Goal: Complete application form

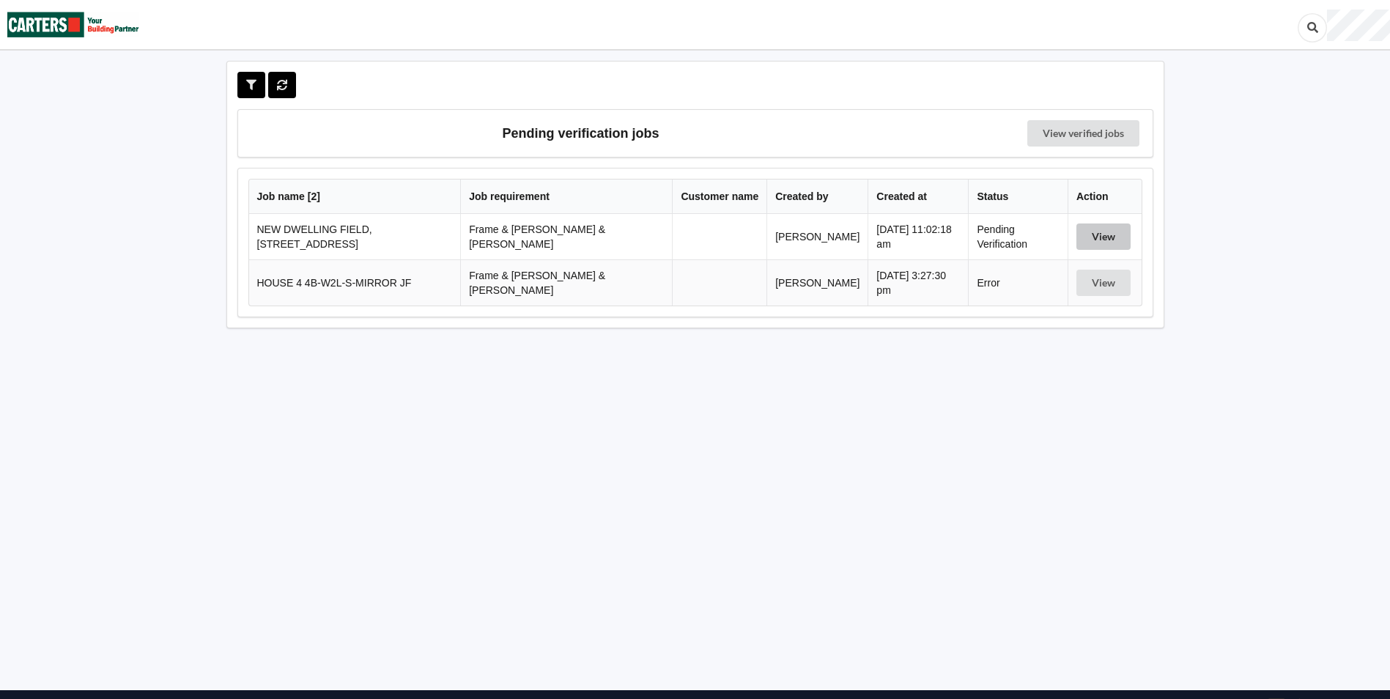
click at [1092, 229] on button "View" at bounding box center [1103, 236] width 54 height 26
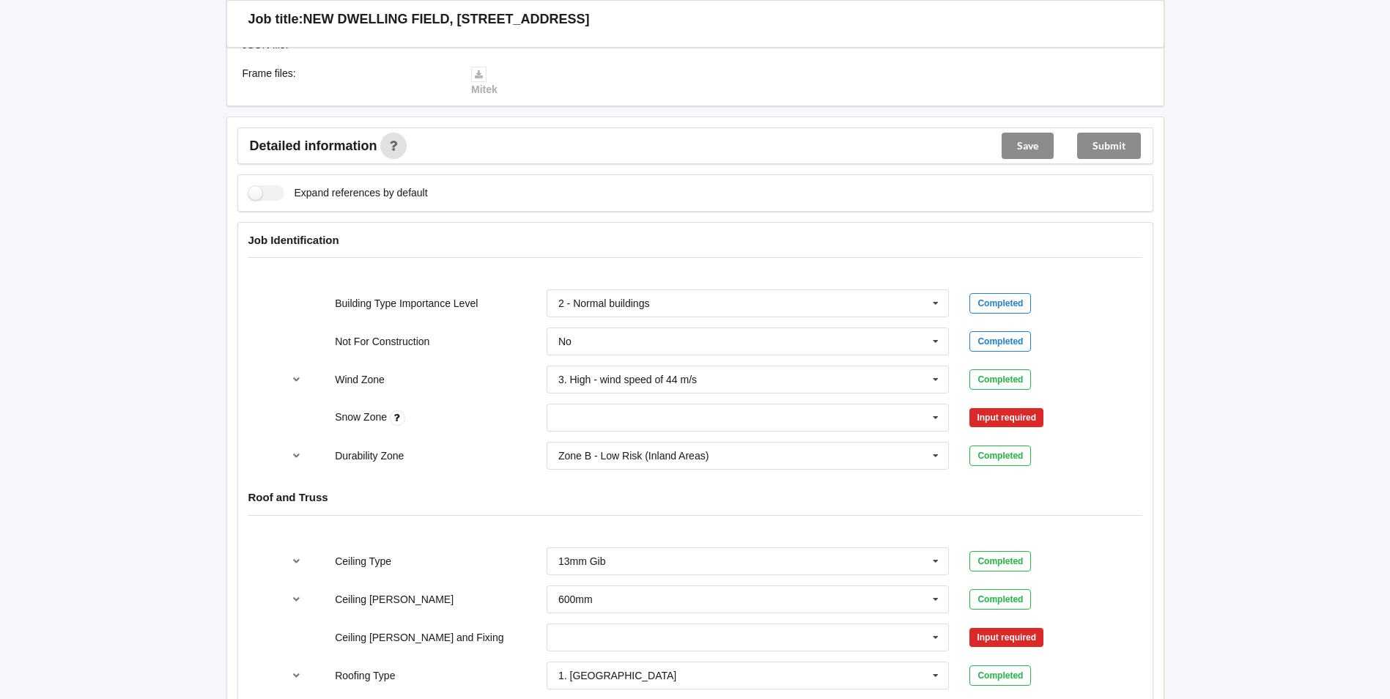
scroll to position [513, 0]
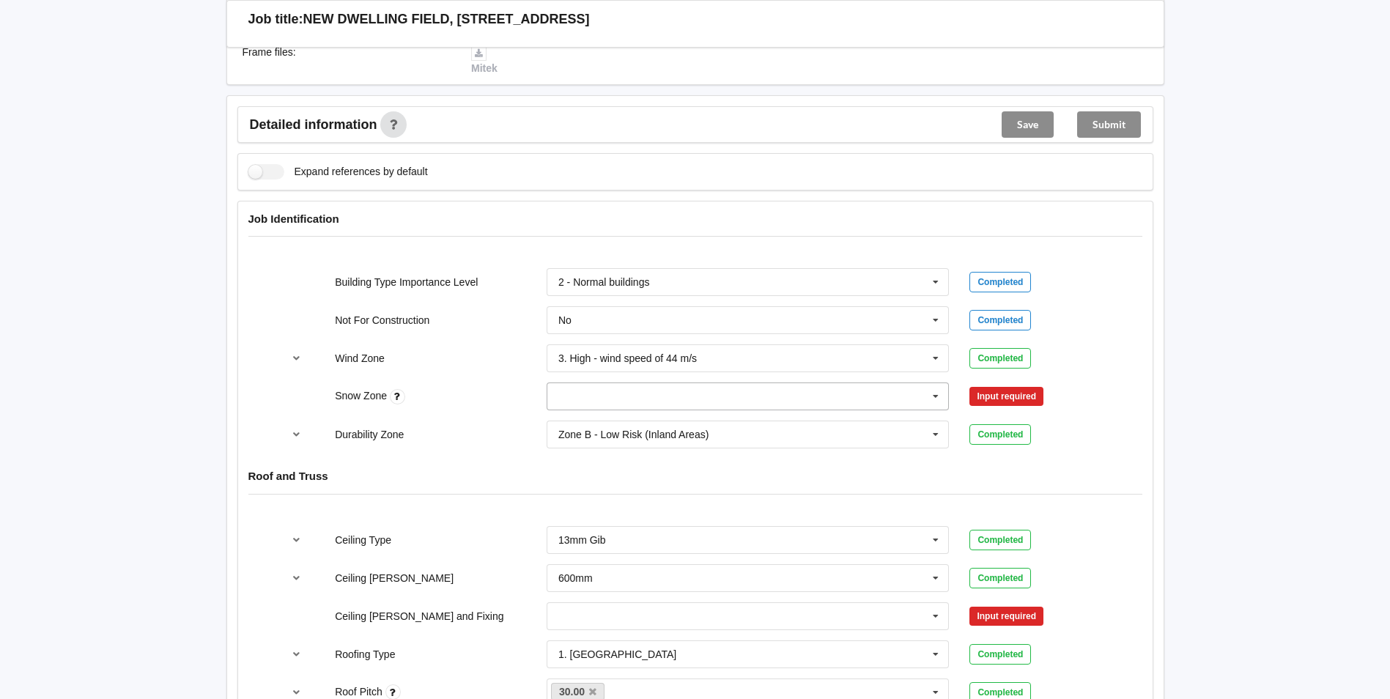
click at [621, 383] on input "text" at bounding box center [749, 396] width 402 height 26
drag, startPoint x: 585, startPoint y: 410, endPoint x: 893, endPoint y: 377, distance: 309.4
click at [593, 410] on div "N0" at bounding box center [748, 423] width 402 height 27
click at [1005, 385] on button "Confirm input" at bounding box center [1012, 397] width 87 height 24
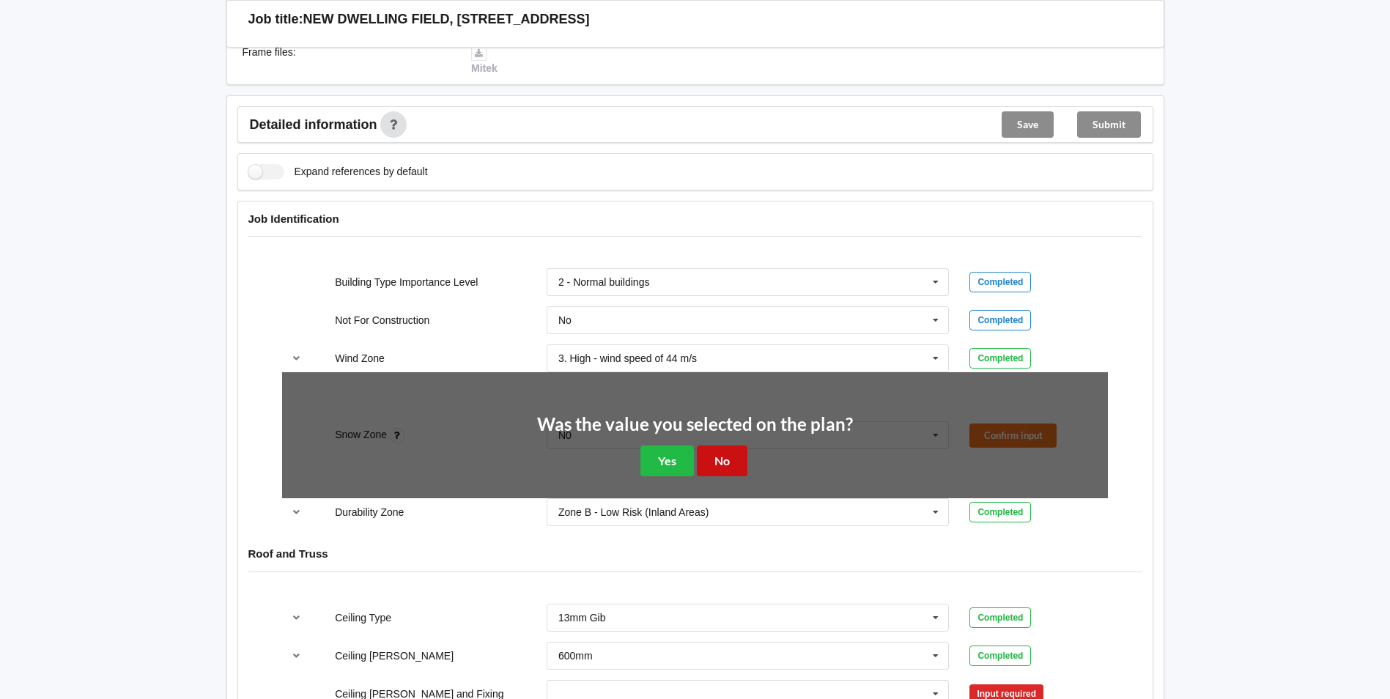
click at [724, 448] on button "No" at bounding box center [722, 460] width 51 height 30
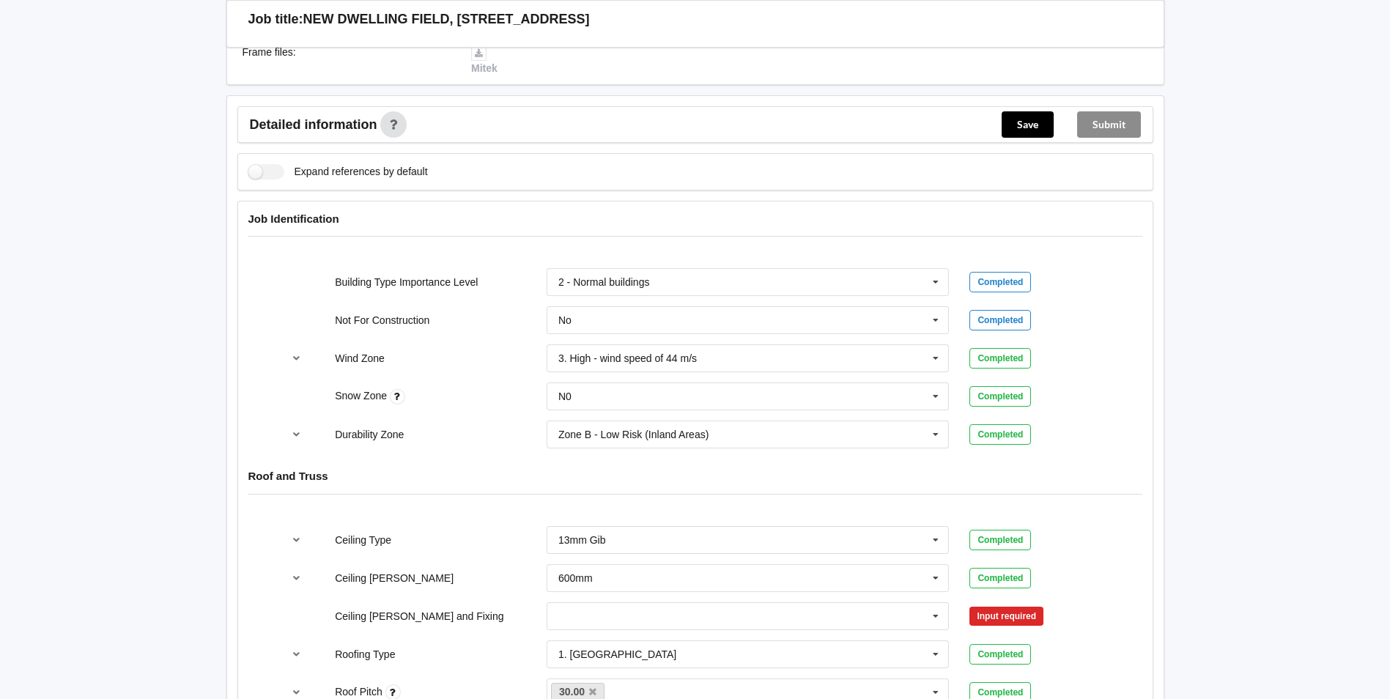
click at [1134, 469] on h4 "Roof and Truss" at bounding box center [695, 476] width 894 height 14
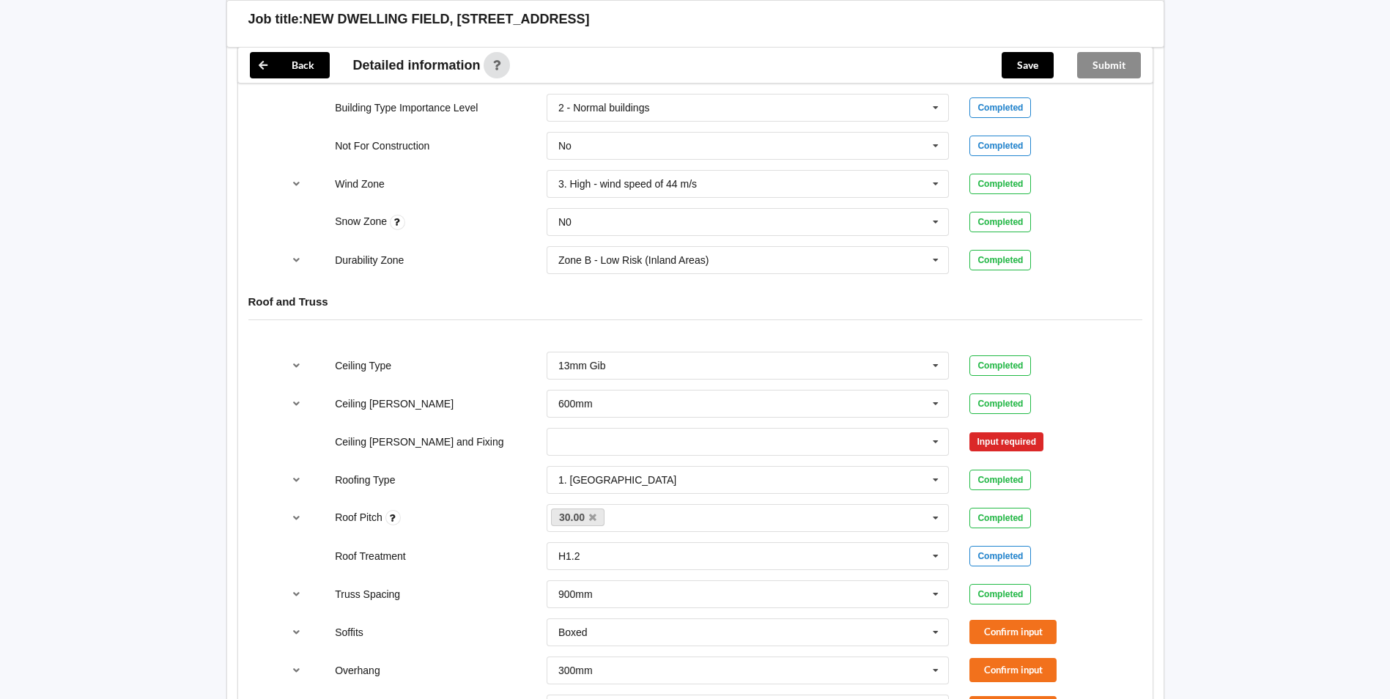
scroll to position [733, 0]
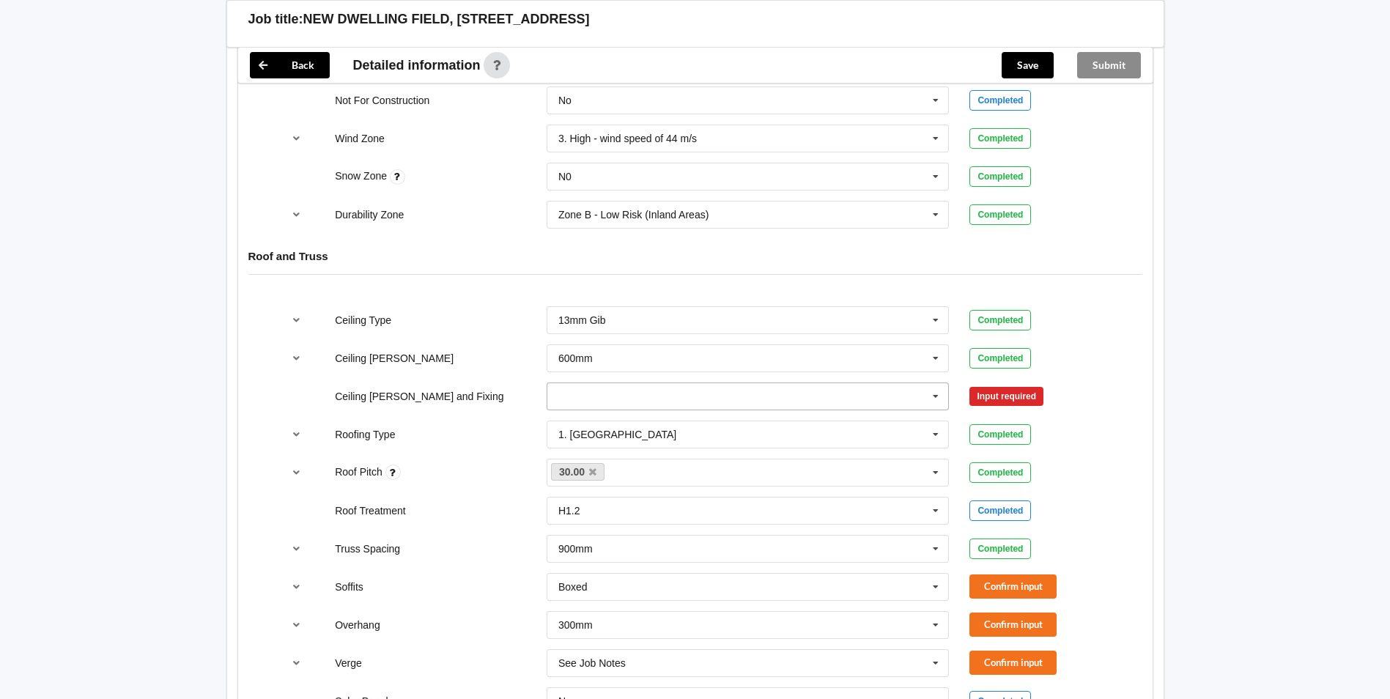
click at [604, 383] on input "text" at bounding box center [749, 396] width 402 height 26
drag, startPoint x: 628, startPoint y: 432, endPoint x: 652, endPoint y: 434, distance: 24.4
click at [629, 445] on span "Direct Fixed Timber" at bounding box center [603, 451] width 89 height 12
click at [1004, 384] on button "Confirm input" at bounding box center [1012, 396] width 87 height 24
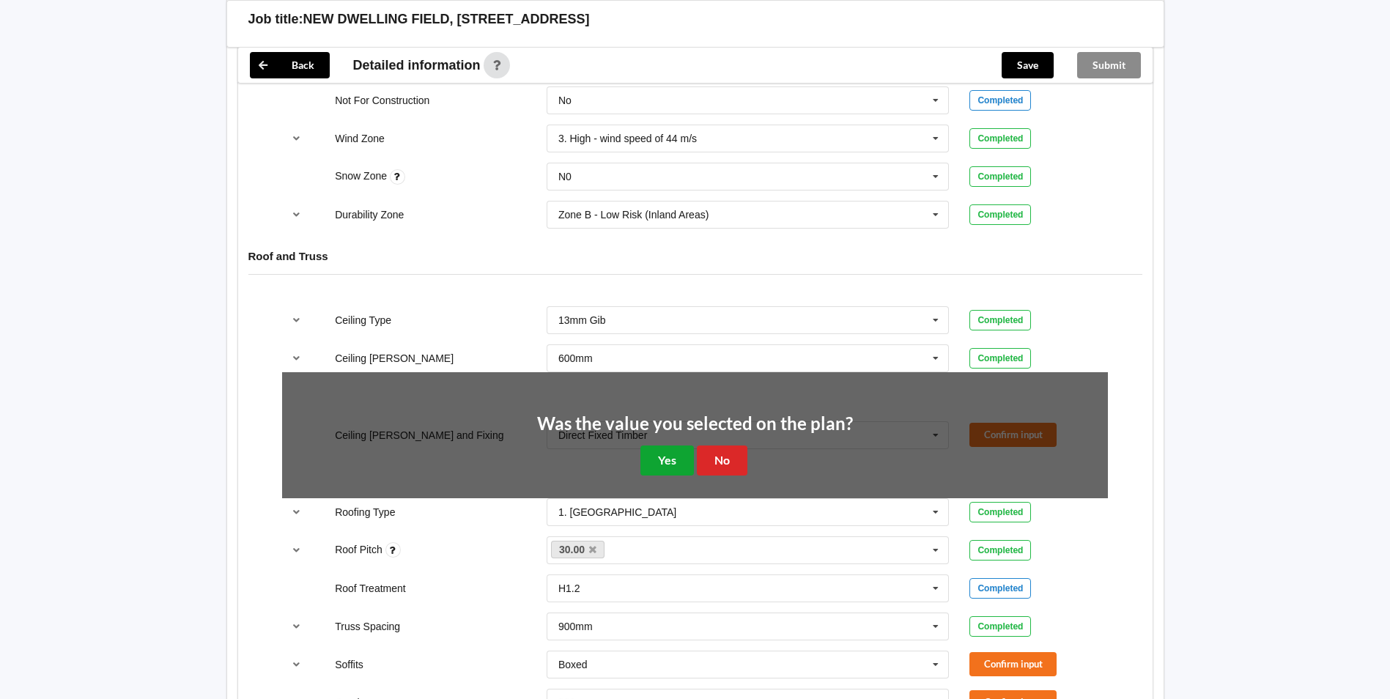
drag, startPoint x: 654, startPoint y: 444, endPoint x: 969, endPoint y: 496, distance: 320.0
click at [695, 443] on div "Was the value you selected on the plan? Yes No" at bounding box center [695, 445] width 316 height 61
click at [662, 448] on button "Yes" at bounding box center [666, 460] width 53 height 30
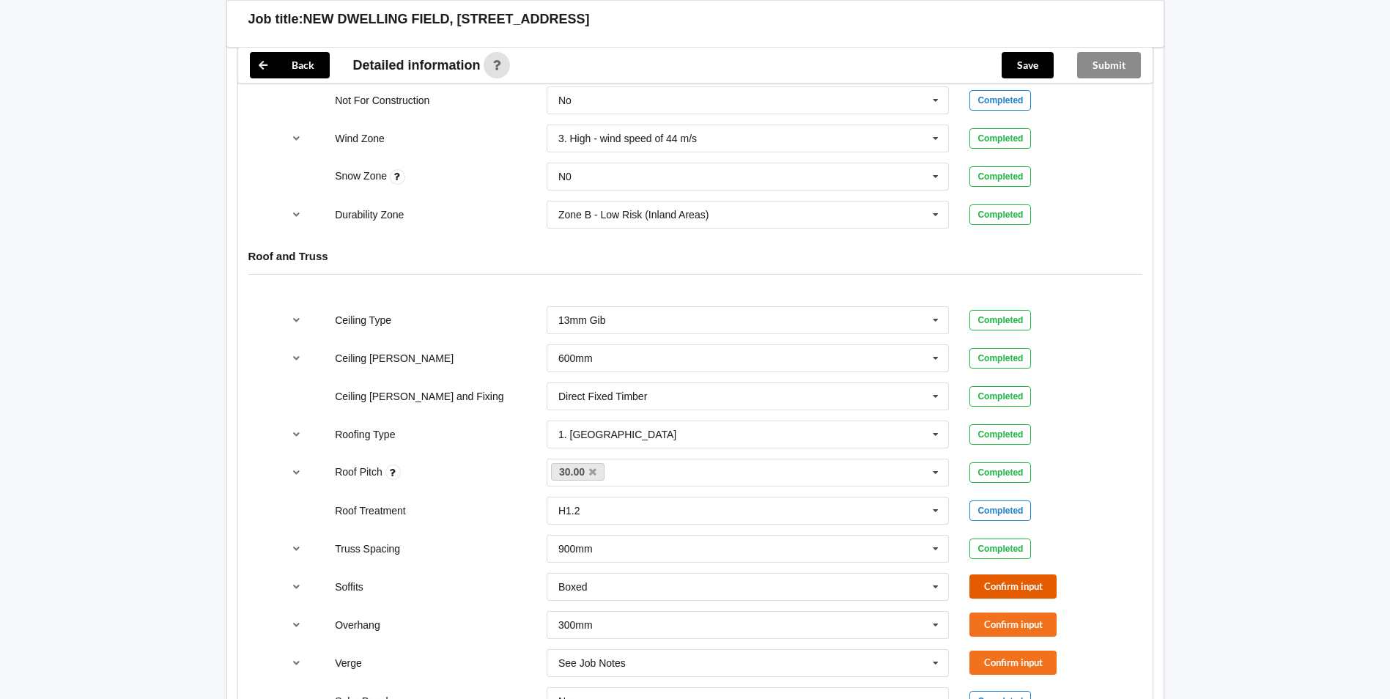
click at [1021, 576] on button "Confirm input" at bounding box center [1012, 586] width 87 height 24
click at [992, 613] on button "Confirm input" at bounding box center [1012, 625] width 87 height 24
drag, startPoint x: 1010, startPoint y: 643, endPoint x: 1067, endPoint y: 659, distance: 59.2
click at [1010, 651] on button "Confirm input" at bounding box center [1012, 663] width 87 height 24
click at [1080, 577] on div "Completed" at bounding box center [1038, 587] width 138 height 21
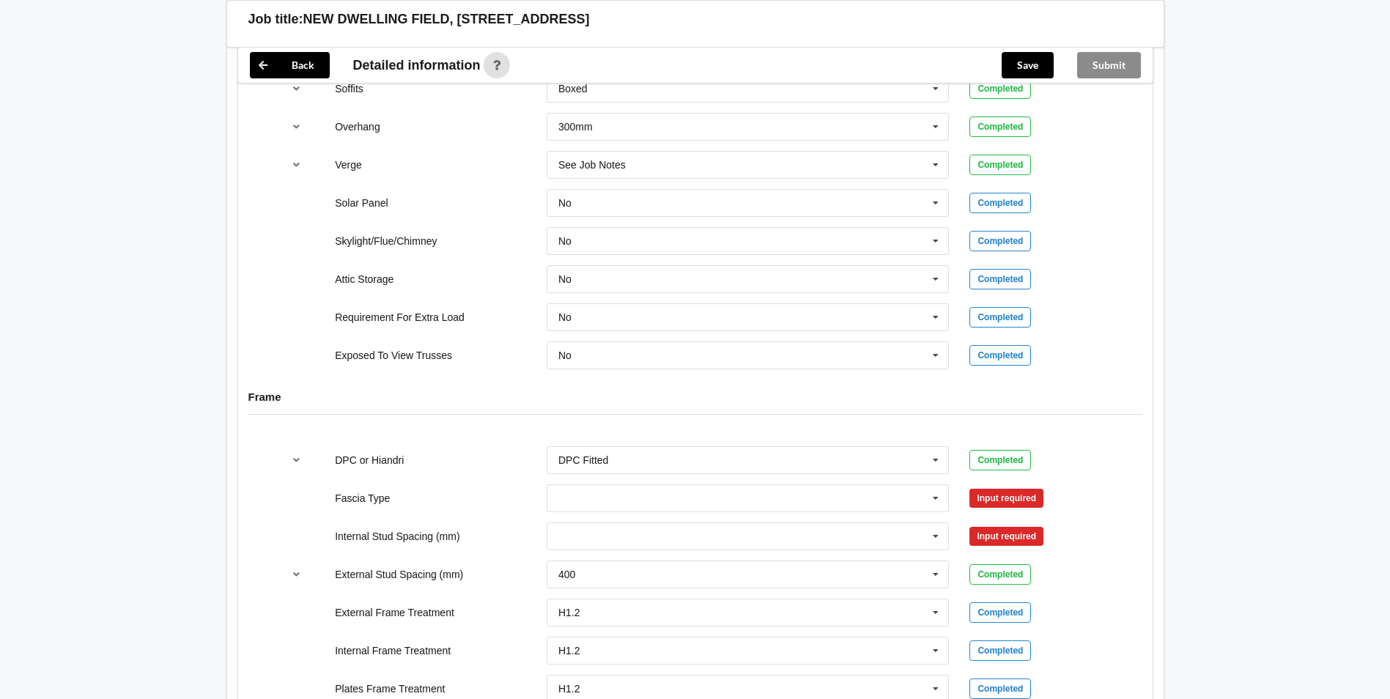
scroll to position [1246, 0]
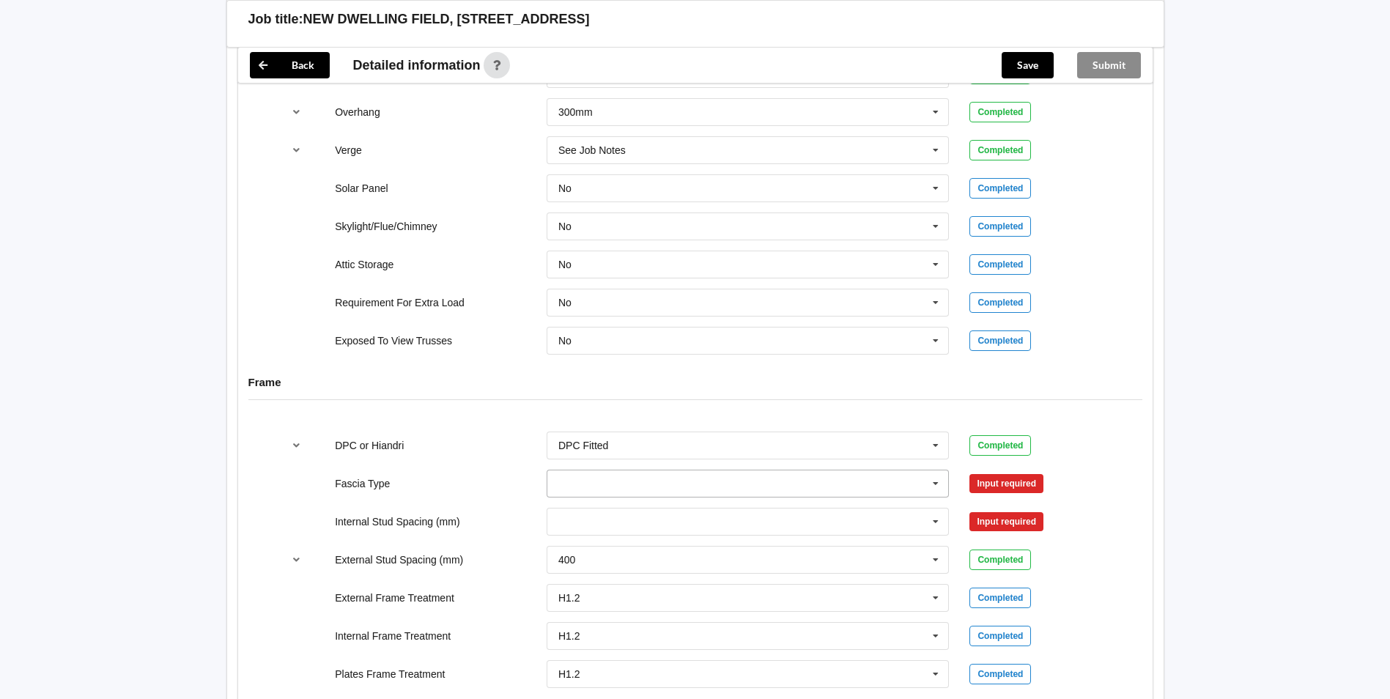
click at [940, 470] on icon at bounding box center [936, 483] width 22 height 27
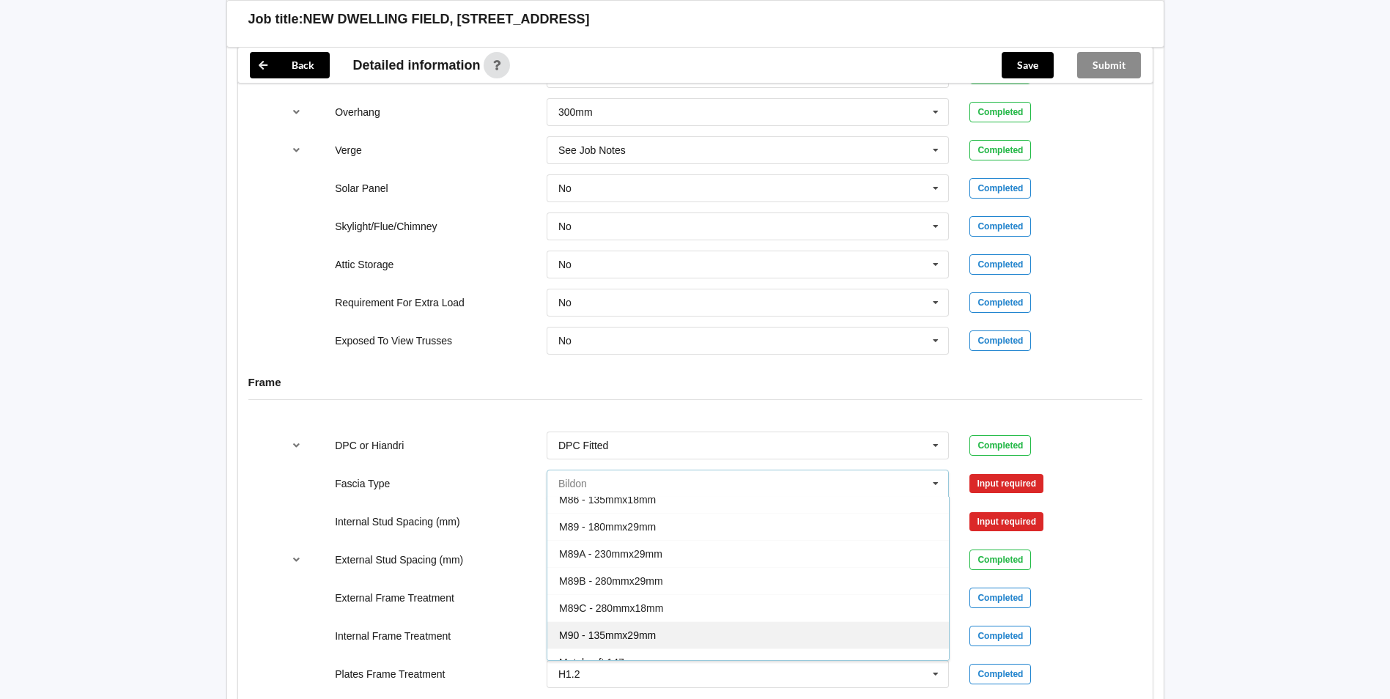
scroll to position [73, 0]
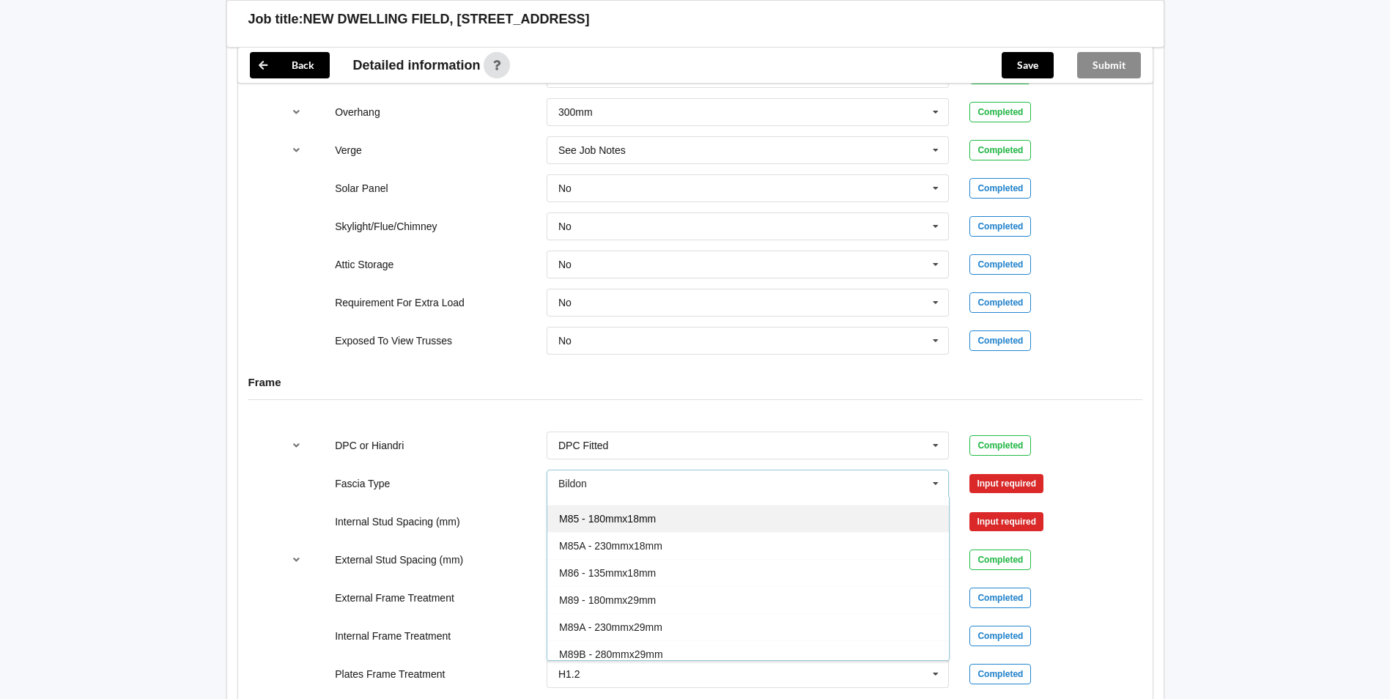
click at [644, 513] on span "M85 - 180mmx18mm" at bounding box center [607, 519] width 97 height 12
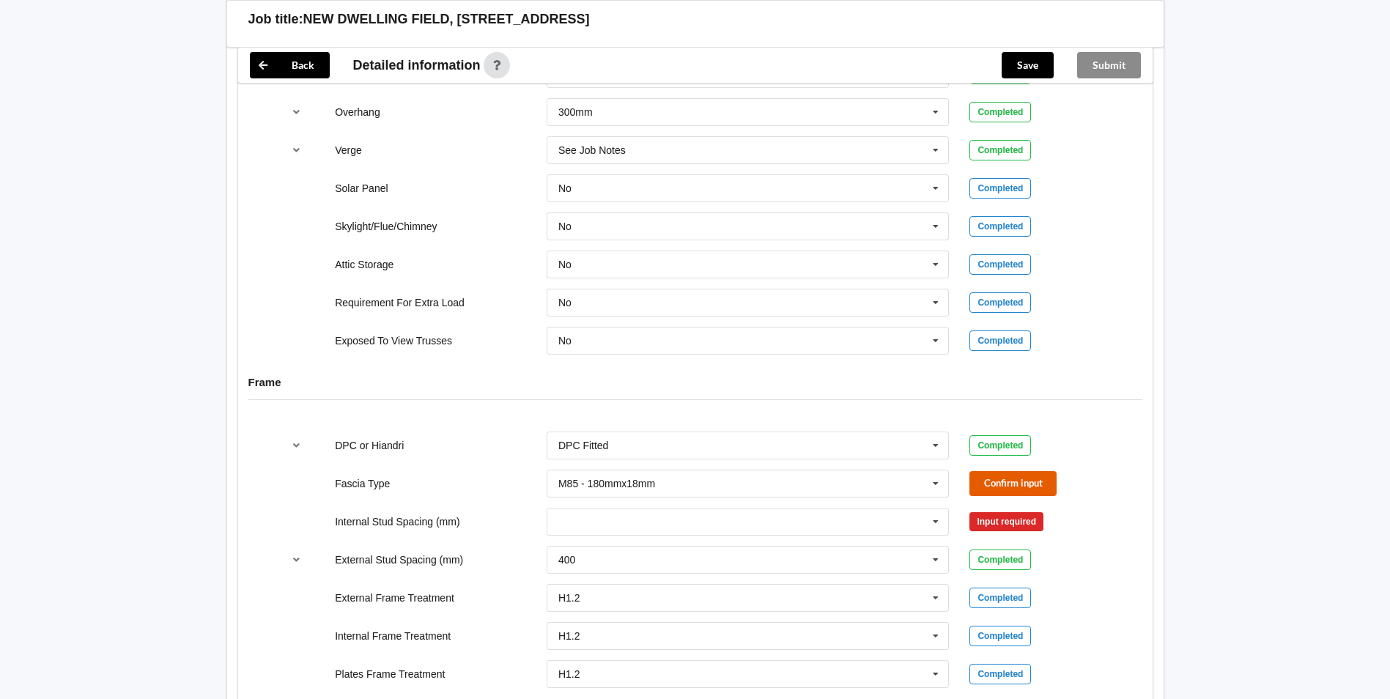
click at [1004, 471] on button "Confirm input" at bounding box center [1012, 483] width 87 height 24
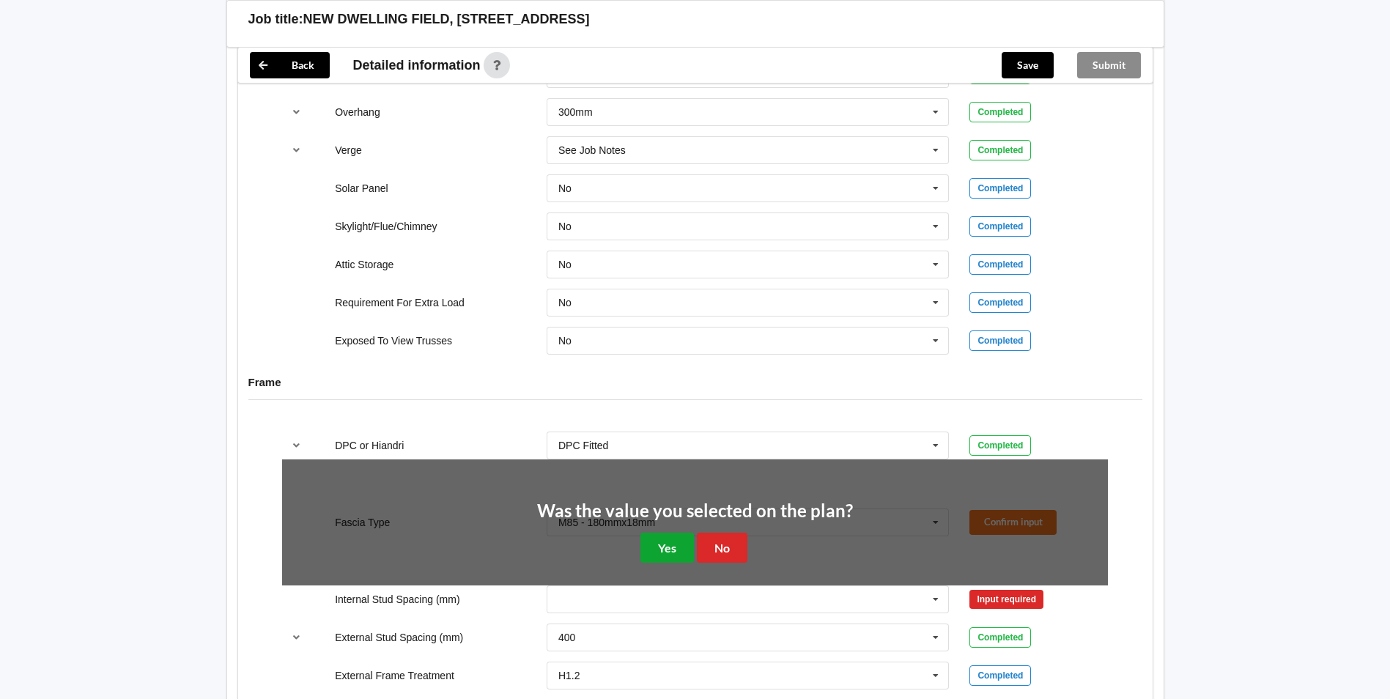
drag, startPoint x: 662, startPoint y: 533, endPoint x: 689, endPoint y: 563, distance: 39.9
click at [662, 534] on button "Yes" at bounding box center [666, 548] width 53 height 30
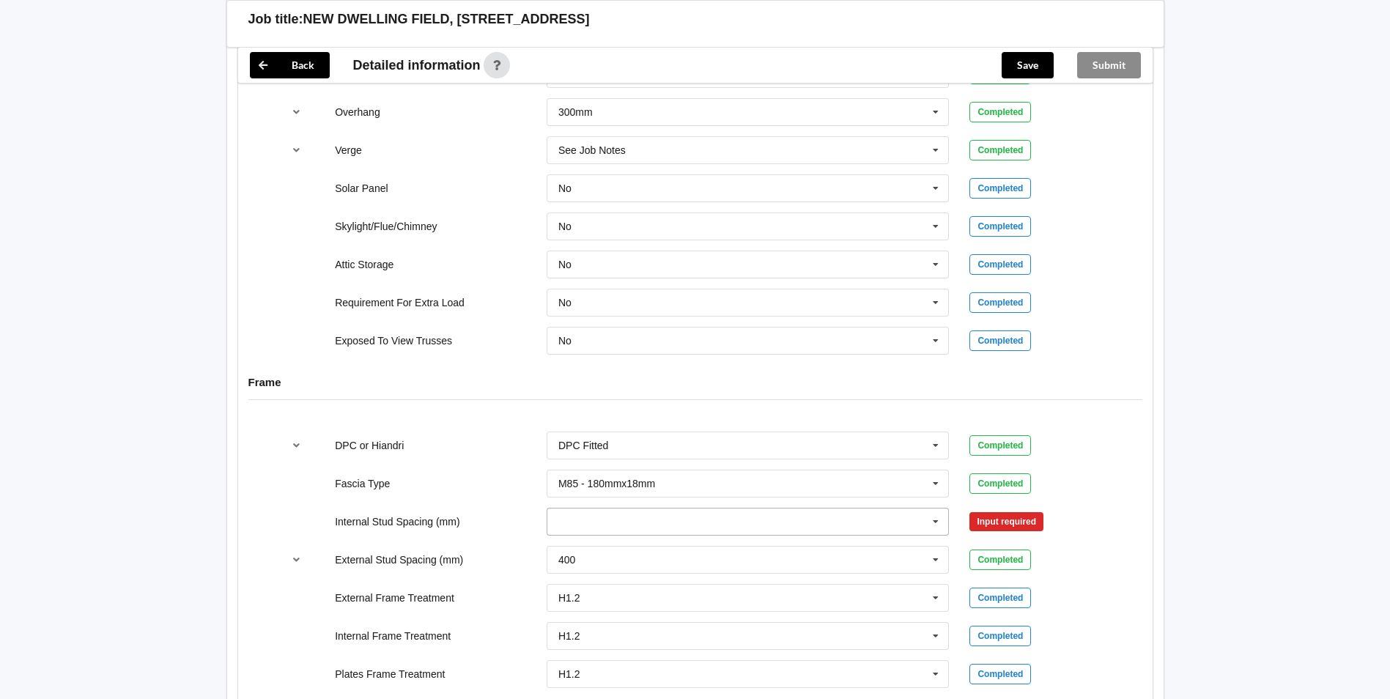
click at [941, 508] on icon at bounding box center [936, 521] width 22 height 27
click at [605, 678] on span "Multiple Values – See As Per Plan" at bounding box center [636, 684] width 155 height 12
click at [1022, 509] on button "Confirm input" at bounding box center [1012, 521] width 87 height 24
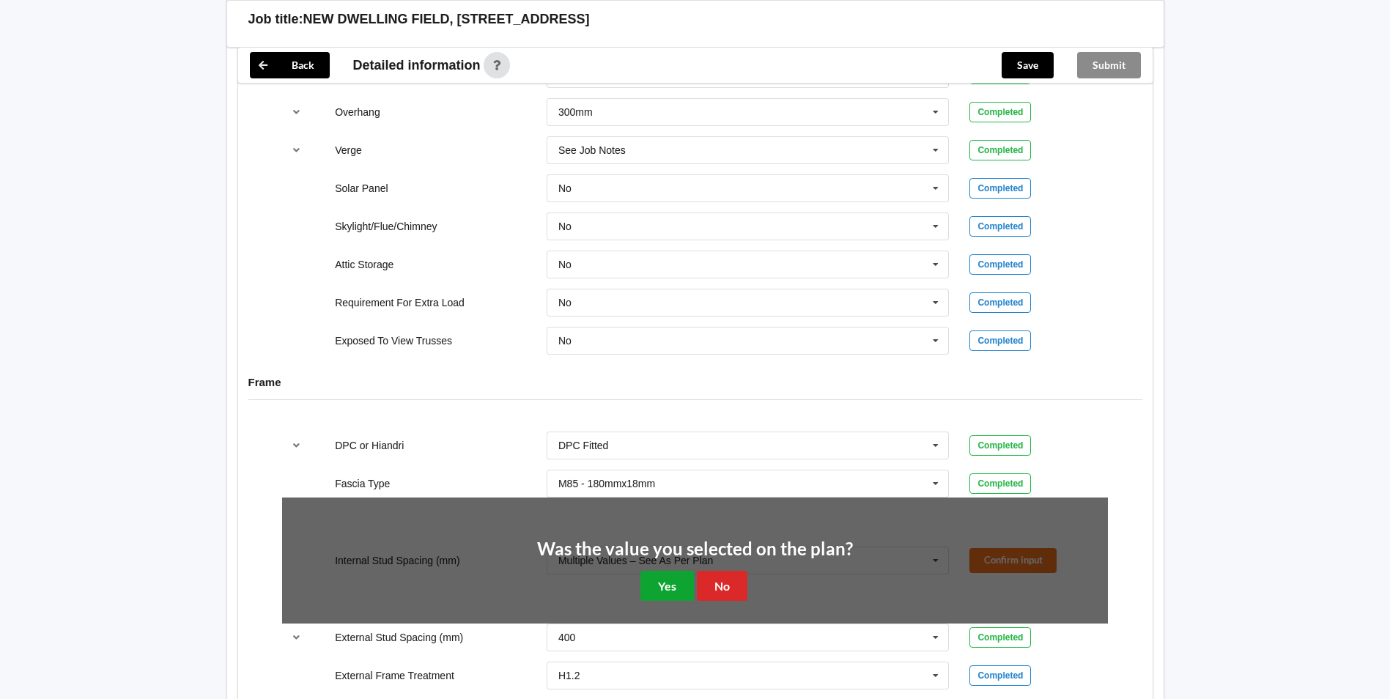
drag, startPoint x: 667, startPoint y: 568, endPoint x: 927, endPoint y: 624, distance: 266.0
click at [690, 571] on button "Yes" at bounding box center [666, 586] width 53 height 30
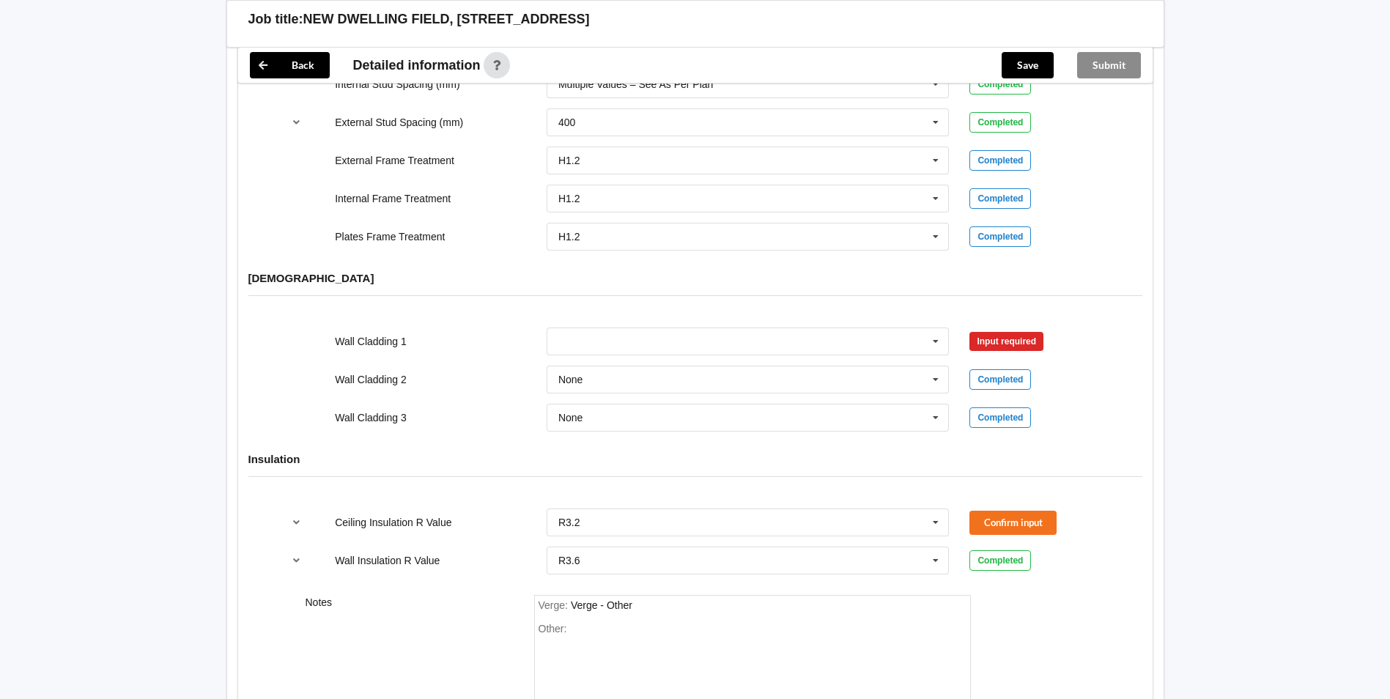
scroll to position [1685, 0]
click at [576, 315] on div "Axon Panel B/Back 135 B/Back 135 Rebated B/Back 142 B/Back 180 B/Back 187 Brick…" at bounding box center [747, 339] width 423 height 48
click at [579, 326] on input "text" at bounding box center [749, 339] width 402 height 26
paste input "6mm 'HARDIFLEX' FIBRE CEMENT CLADDING"
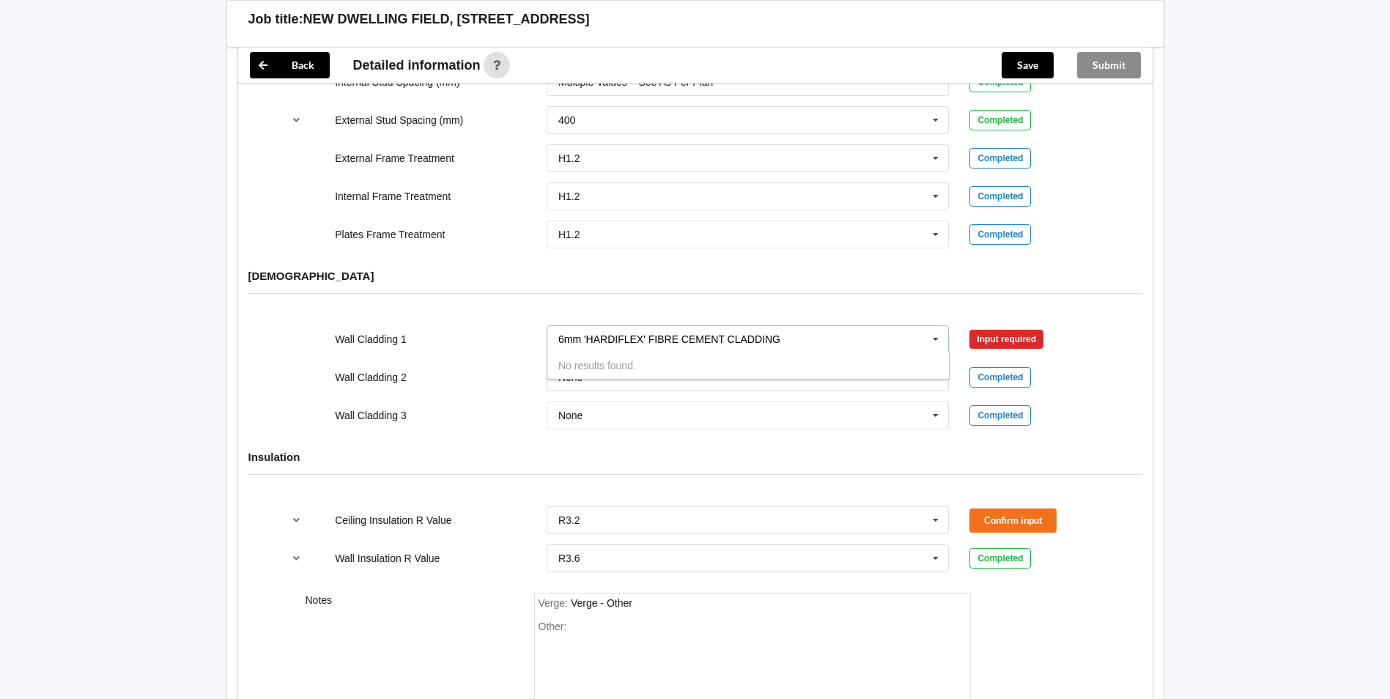
type input "6mm 'HARDIFLEX' FIBRE CEMENT CLADDING"
click at [1129, 344] on div "Wall Cladding 1 No results found. Input required Wall Cladding 2 None Axon Pane…" at bounding box center [695, 377] width 914 height 125
click at [670, 326] on input "text" at bounding box center [749, 339] width 402 height 26
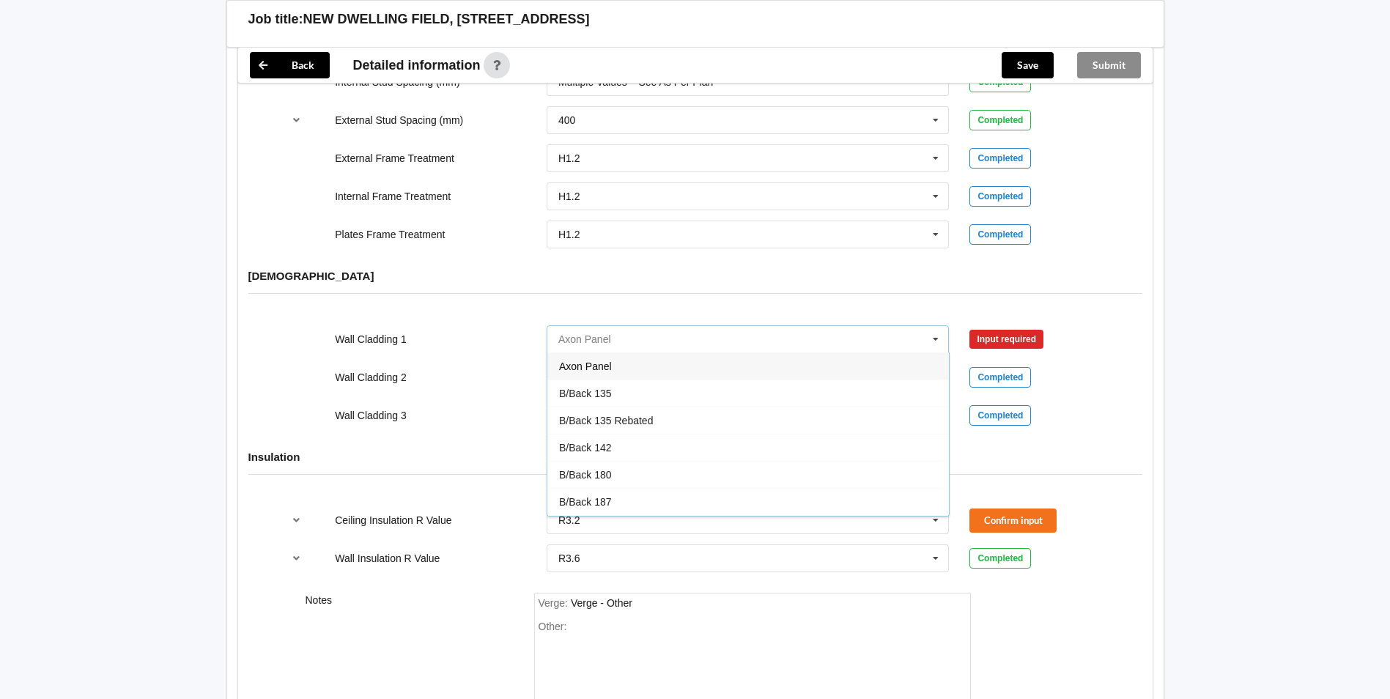
paste input "6mm 'HARDIFLEX' FIBRE CEMENT CLADDING"
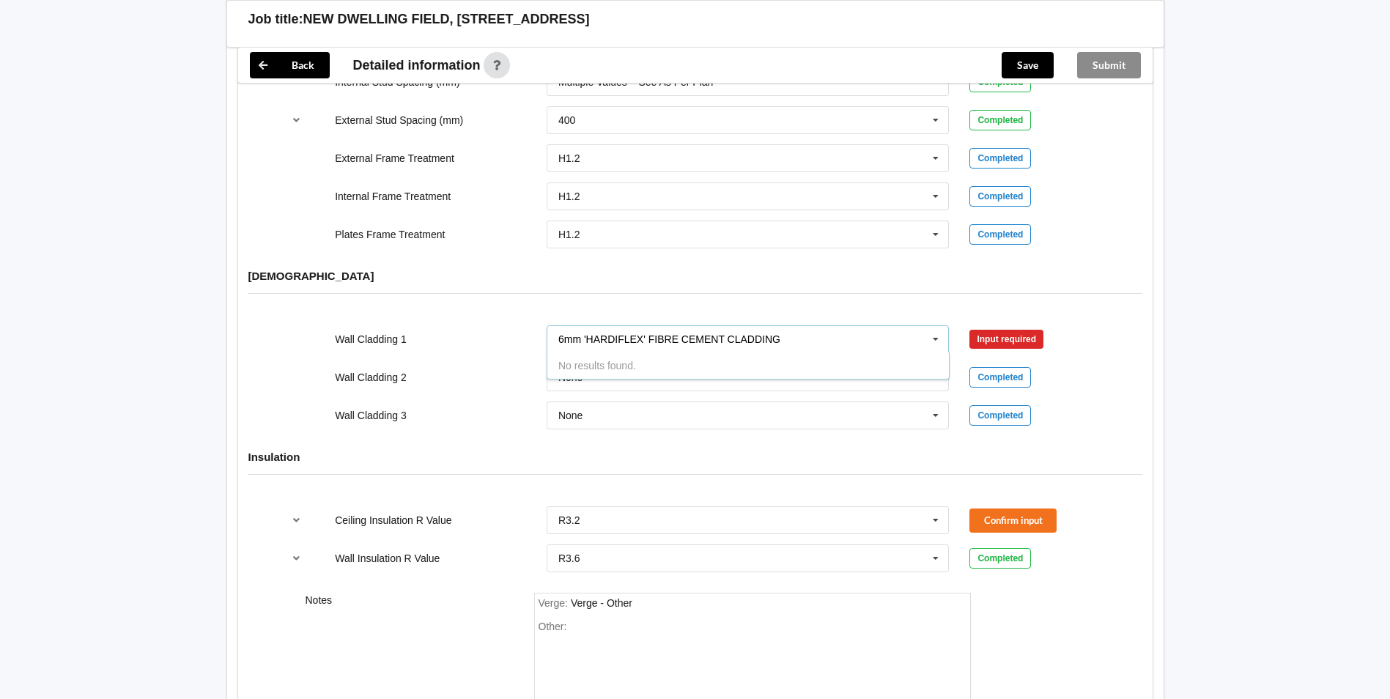
click at [781, 326] on input "6mm 'HARDIFLEX' FIBRE CEMENT CLADDING" at bounding box center [749, 339] width 402 height 26
drag, startPoint x: 798, startPoint y: 326, endPoint x: 522, endPoint y: 331, distance: 275.5
click at [522, 331] on div "Wall Cladding 1 6mm 'HARDIFLEX' FIBRE CEMENT CLADDING No results found. Input r…" at bounding box center [695, 339] width 846 height 48
type input "6"
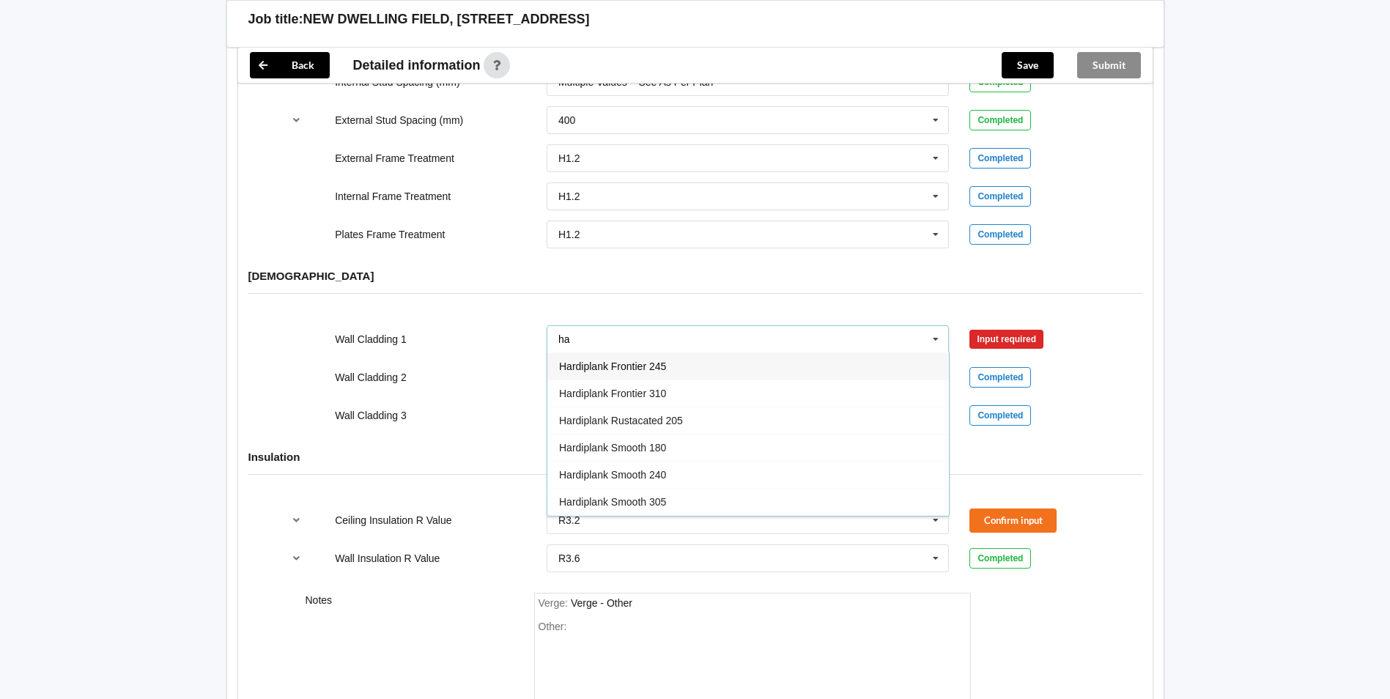
type input "h"
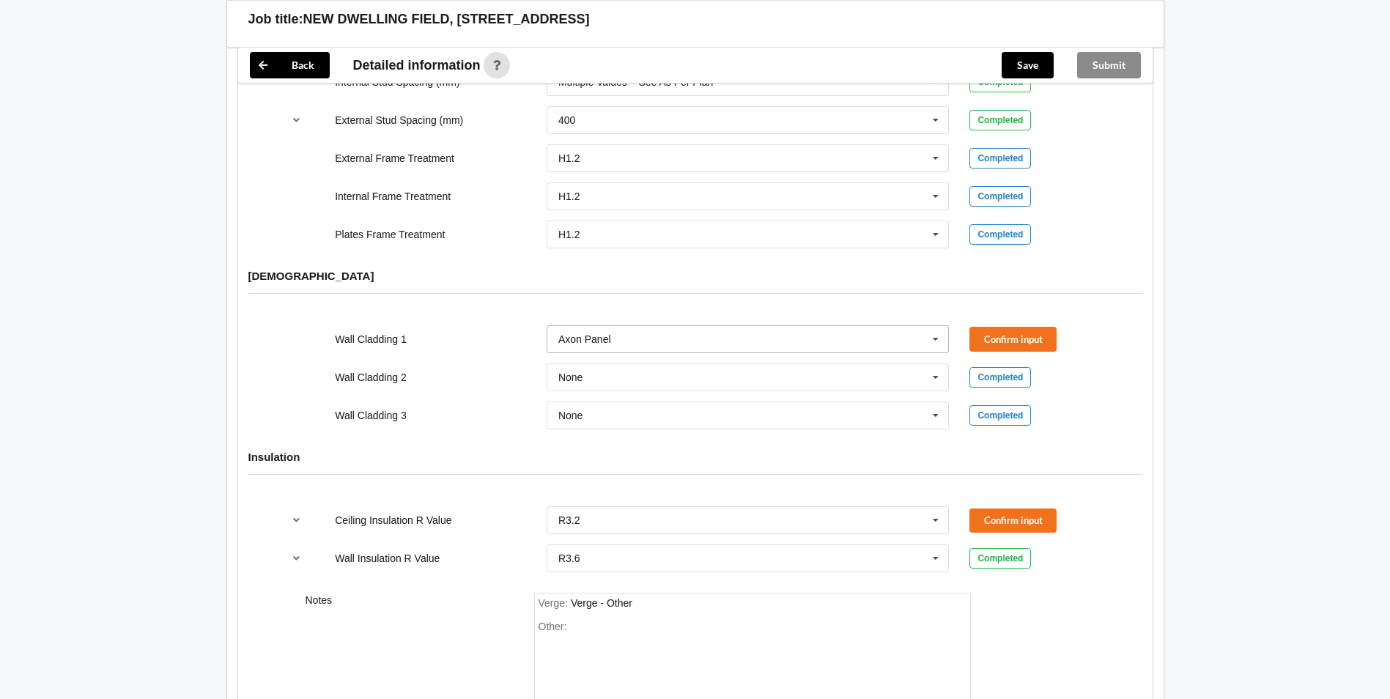
click at [937, 326] on icon at bounding box center [936, 339] width 22 height 27
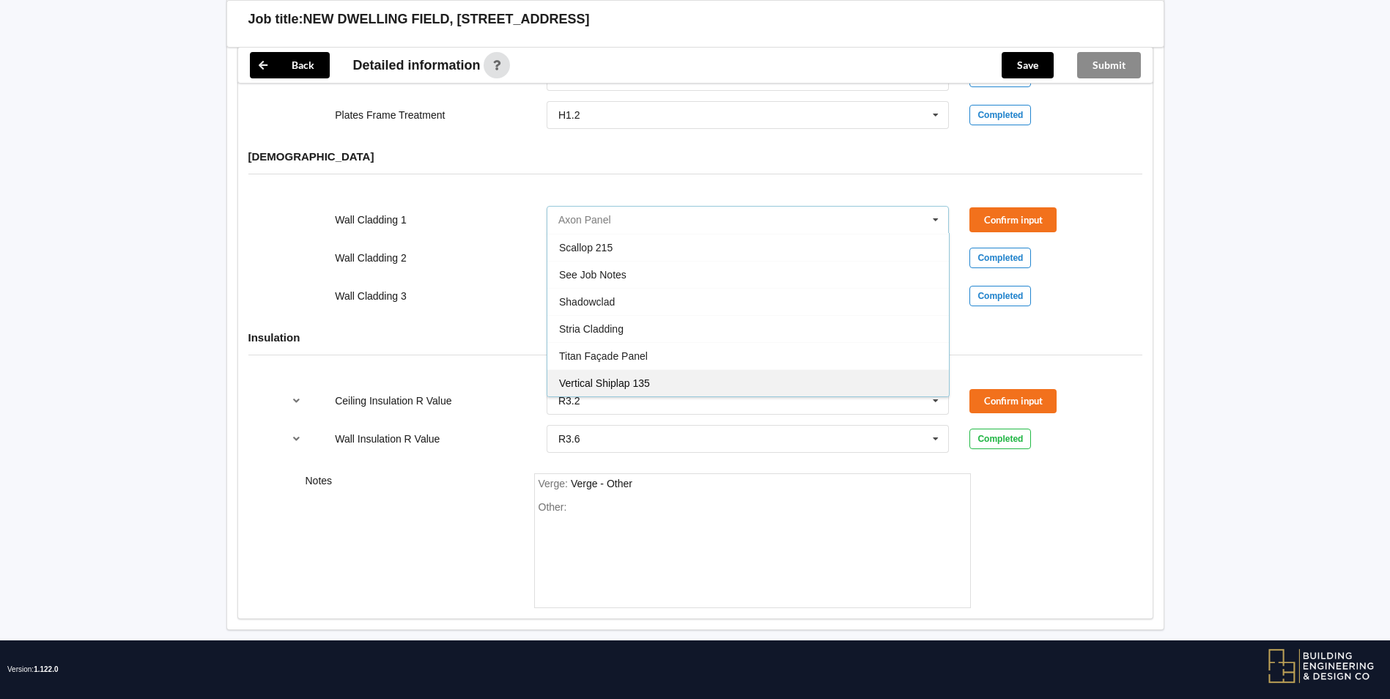
scroll to position [794, 0]
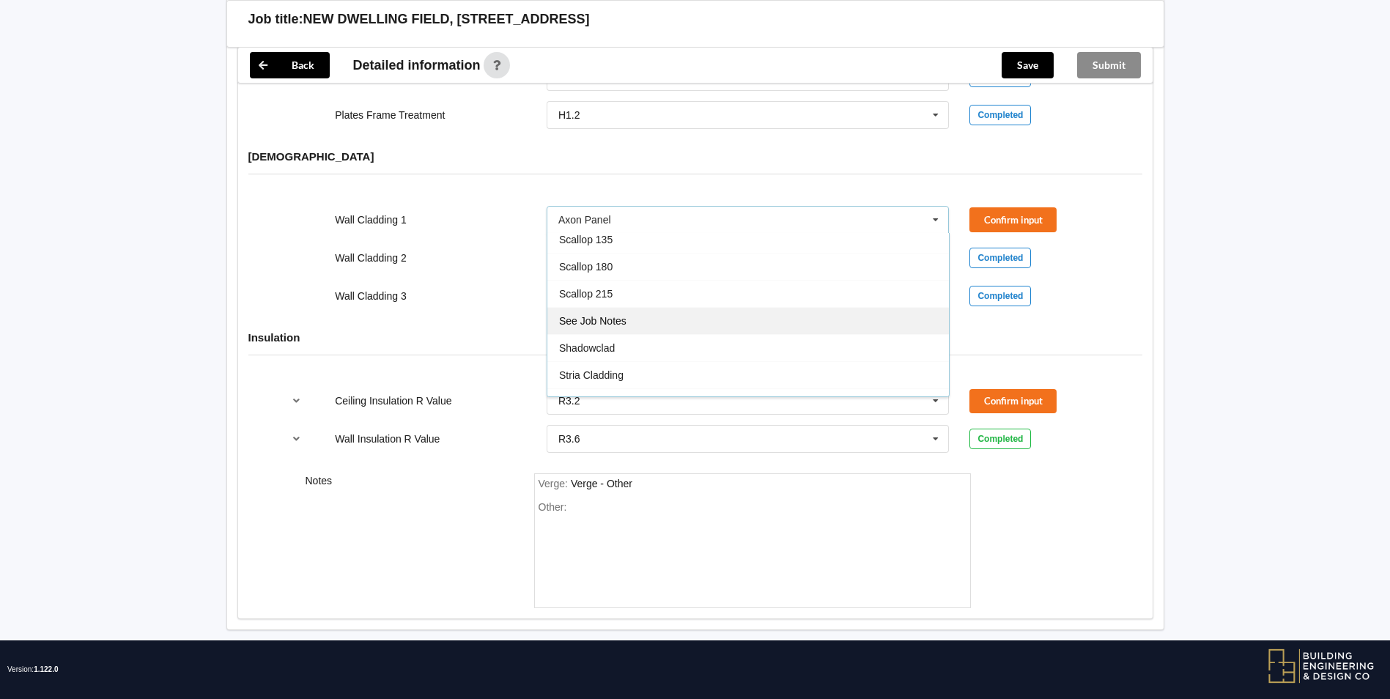
click at [594, 315] on span "See Job Notes" at bounding box center [592, 321] width 67 height 12
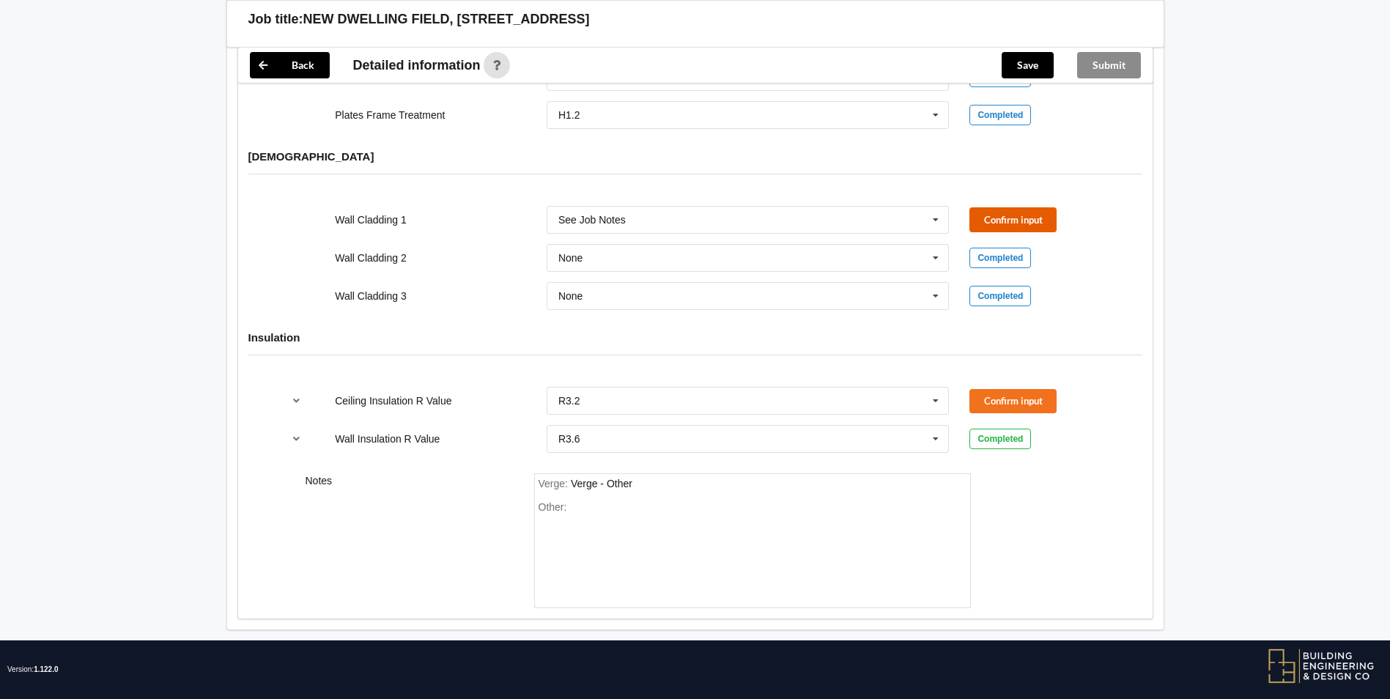
click at [1010, 210] on button "Confirm input" at bounding box center [1012, 219] width 87 height 24
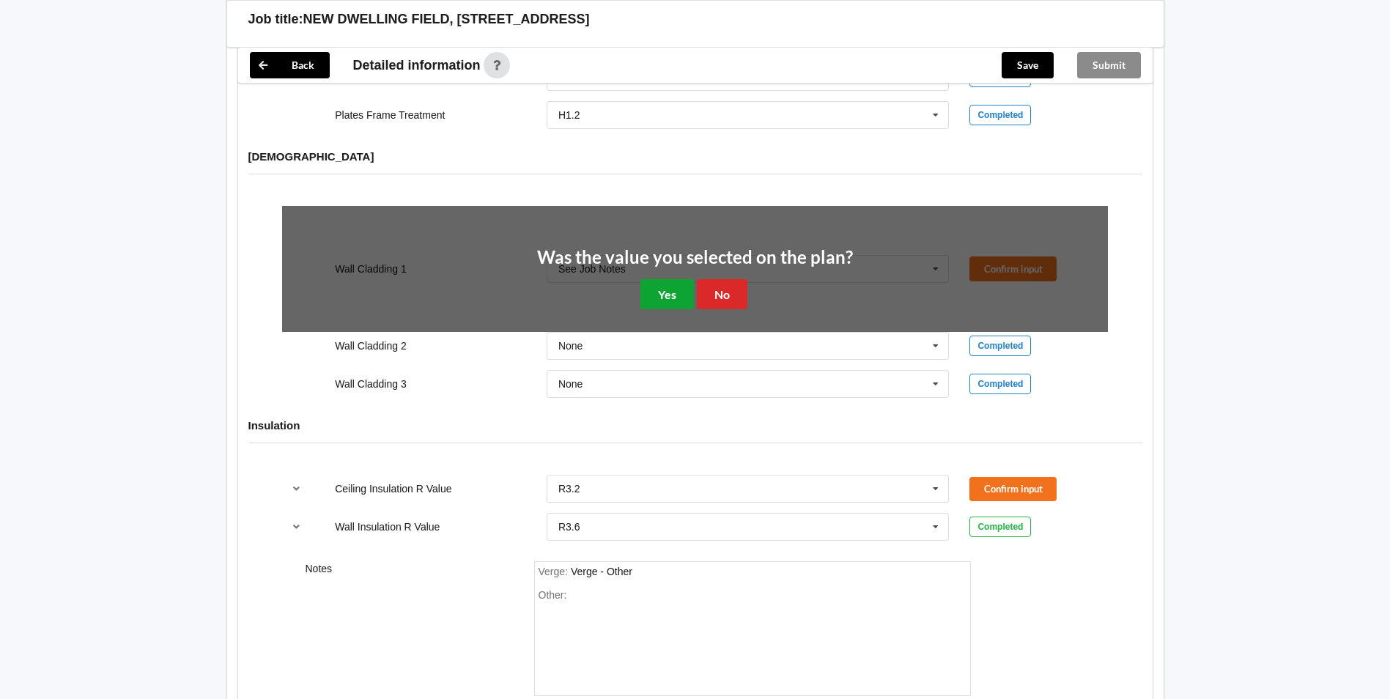
click at [658, 279] on button "Yes" at bounding box center [666, 294] width 53 height 30
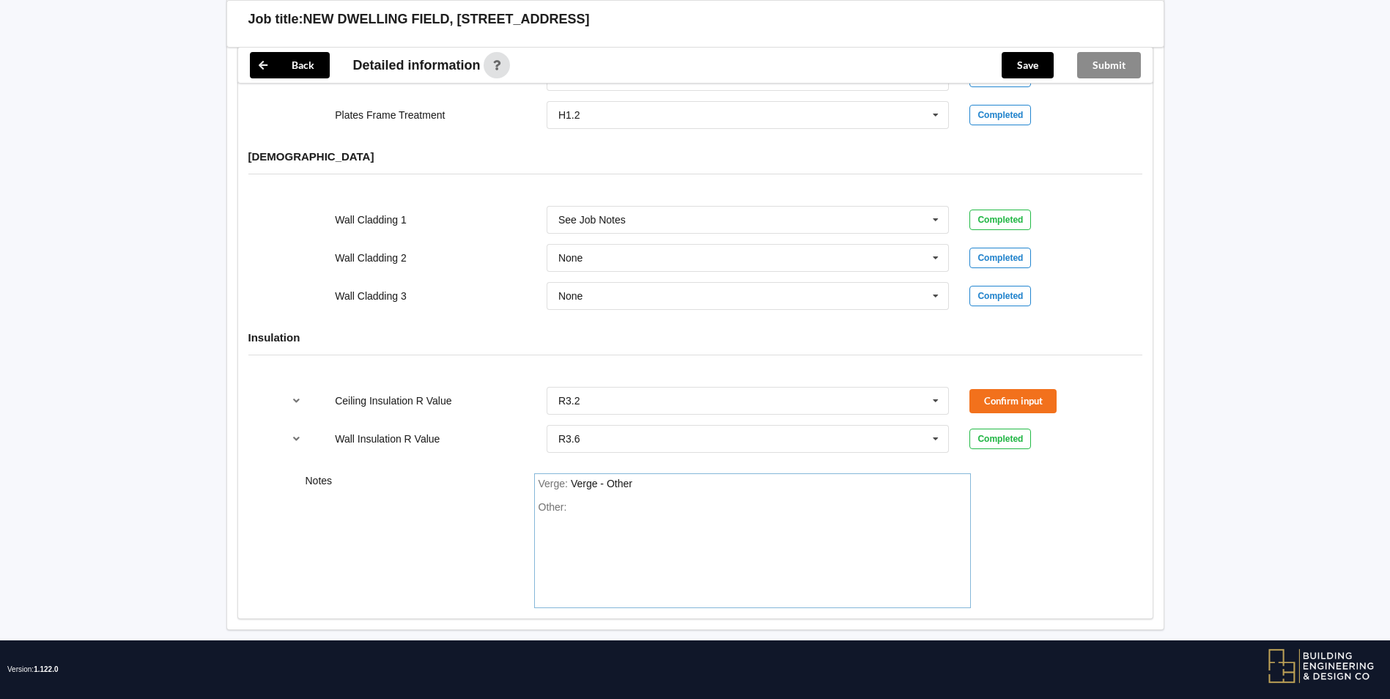
click at [622, 501] on div "Other:" at bounding box center [753, 552] width 428 height 103
click at [610, 431] on input "text" at bounding box center [749, 439] width 402 height 26
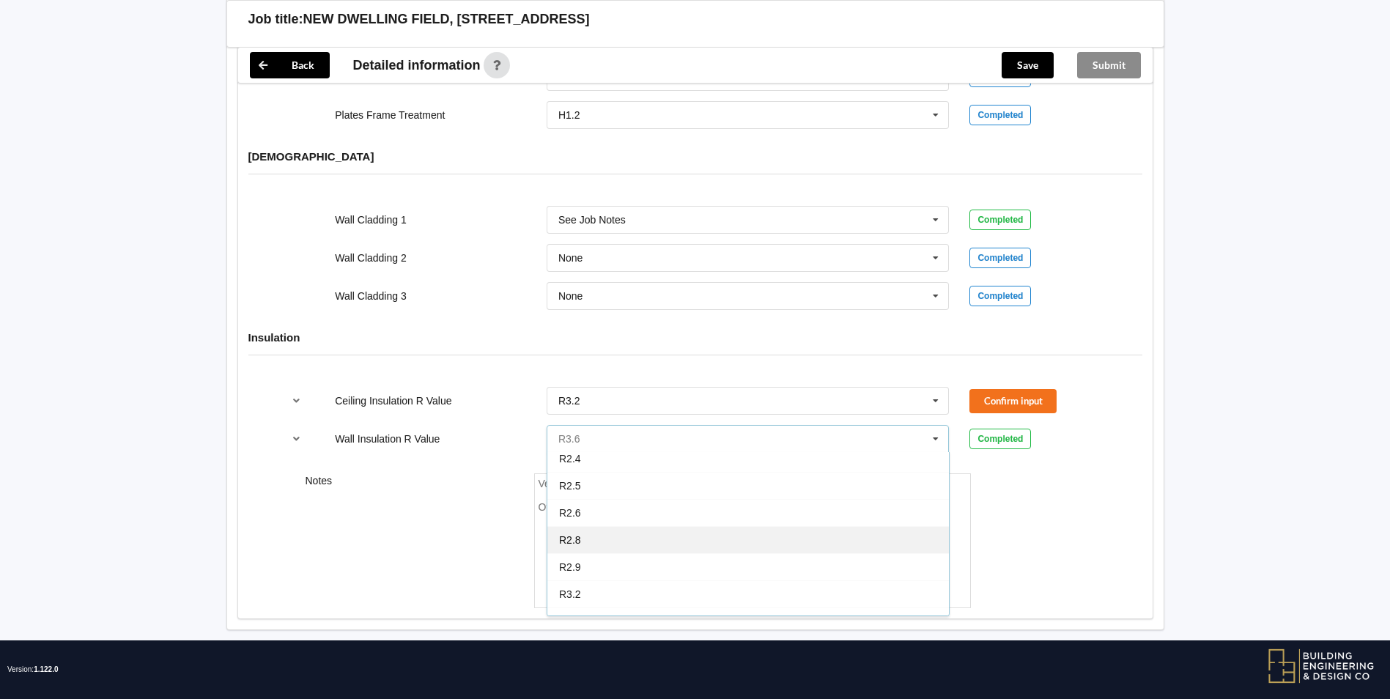
scroll to position [332, 0]
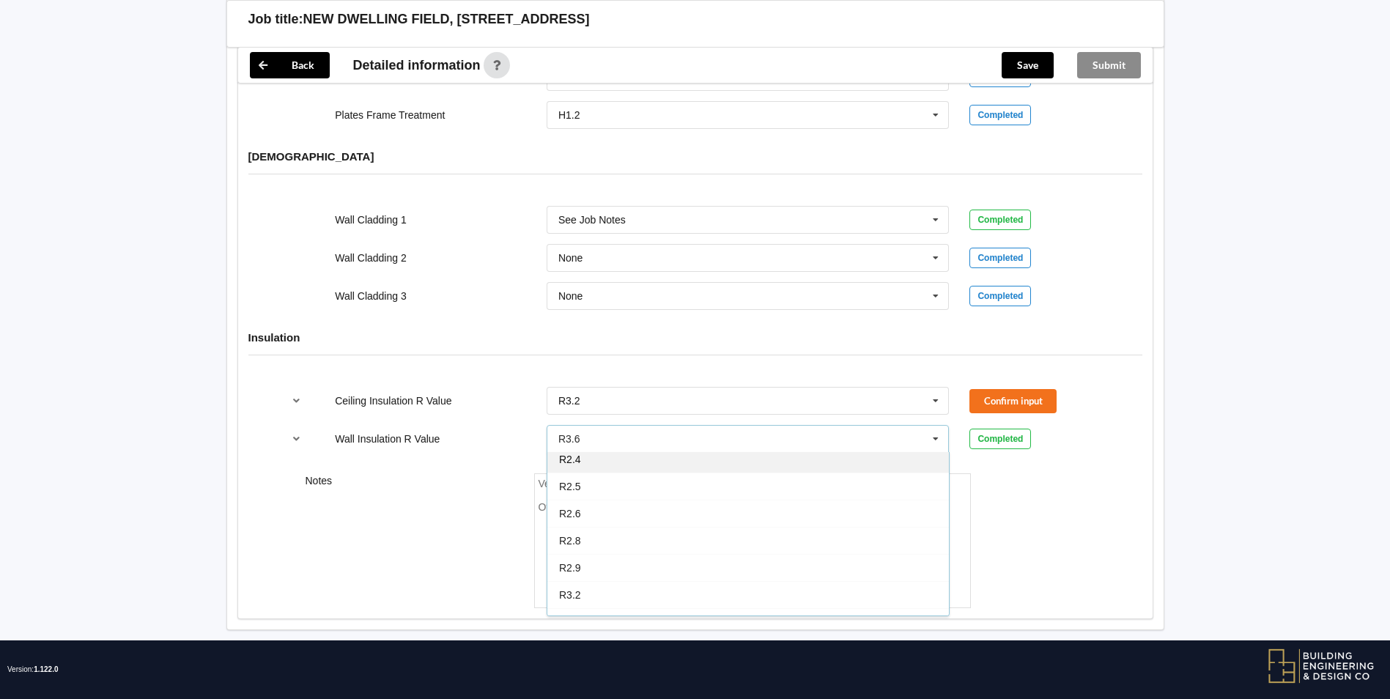
click at [588, 445] on div "R2.4" at bounding box center [748, 458] width 402 height 27
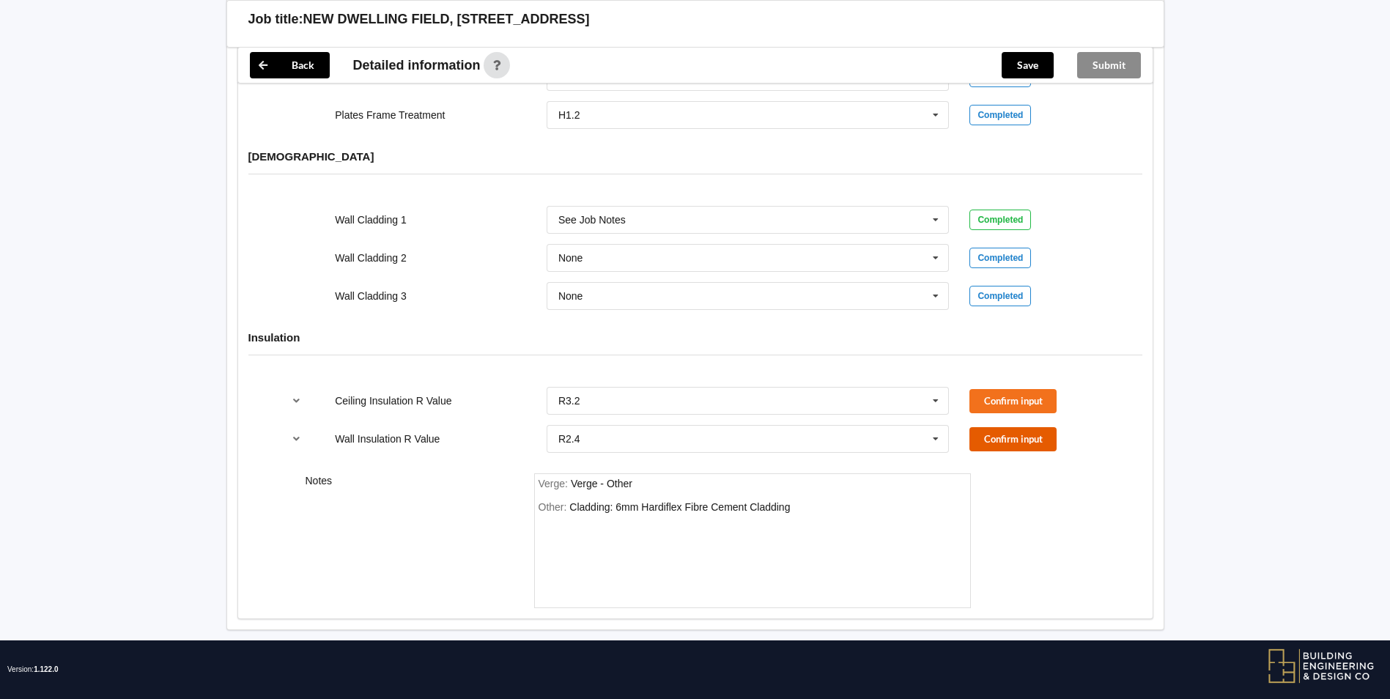
click at [1005, 427] on button "Confirm input" at bounding box center [1012, 439] width 87 height 24
click at [939, 389] on icon at bounding box center [936, 401] width 22 height 27
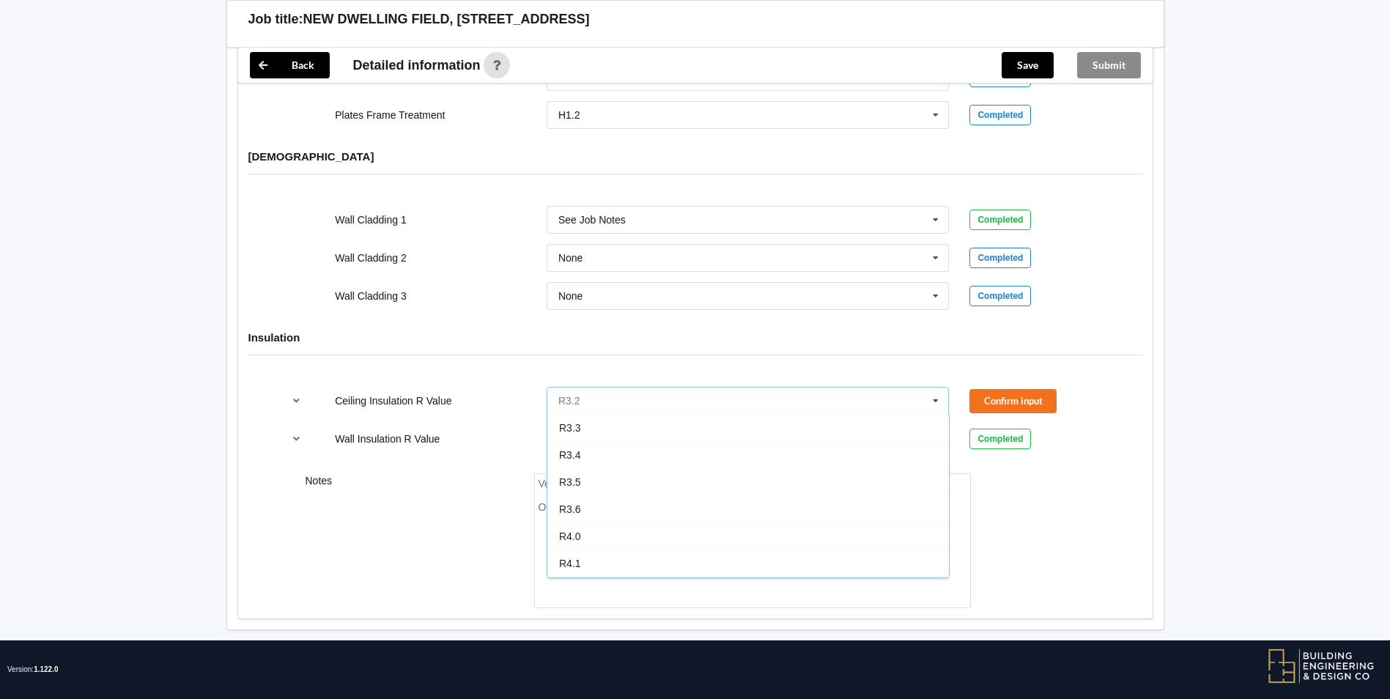
scroll to position [440, 0]
click at [603, 462] on div "R3.6" at bounding box center [748, 475] width 402 height 27
drag, startPoint x: 998, startPoint y: 382, endPoint x: 990, endPoint y: 382, distance: 8.1
click at [990, 389] on button "Confirm input" at bounding box center [1012, 401] width 87 height 24
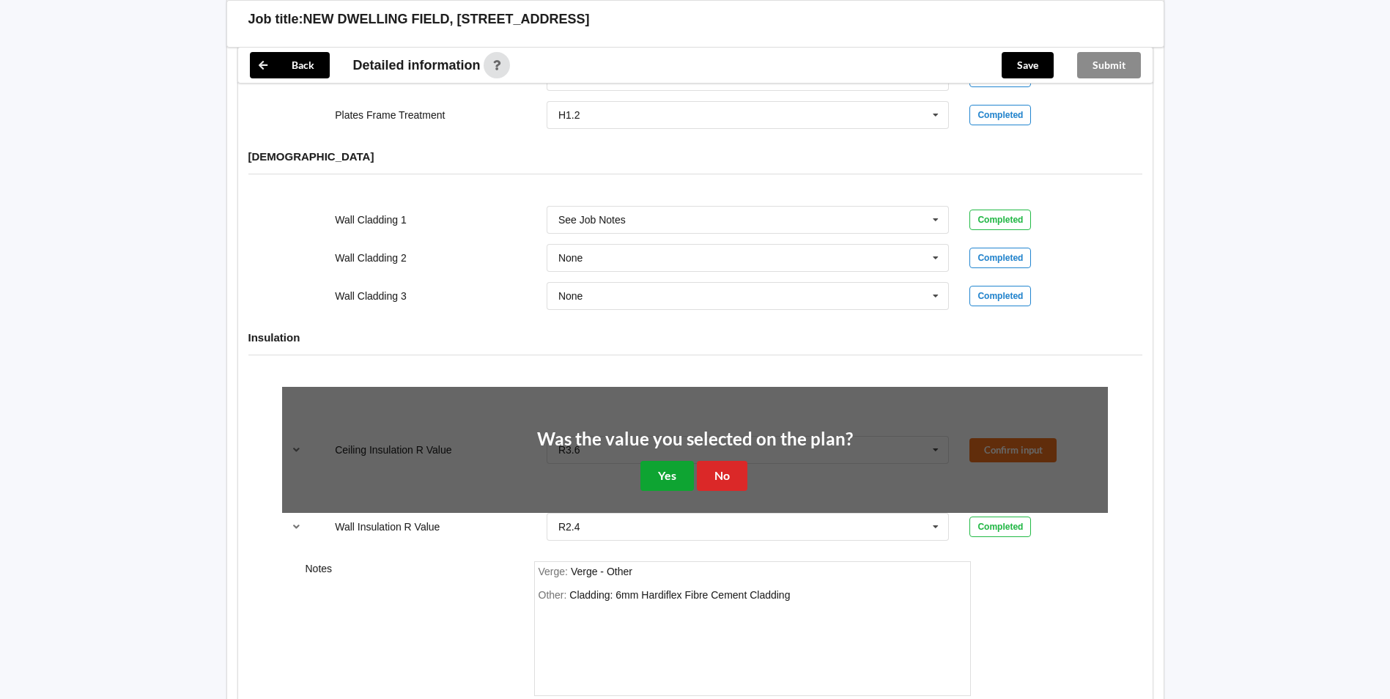
click at [658, 466] on button "Yes" at bounding box center [666, 476] width 53 height 30
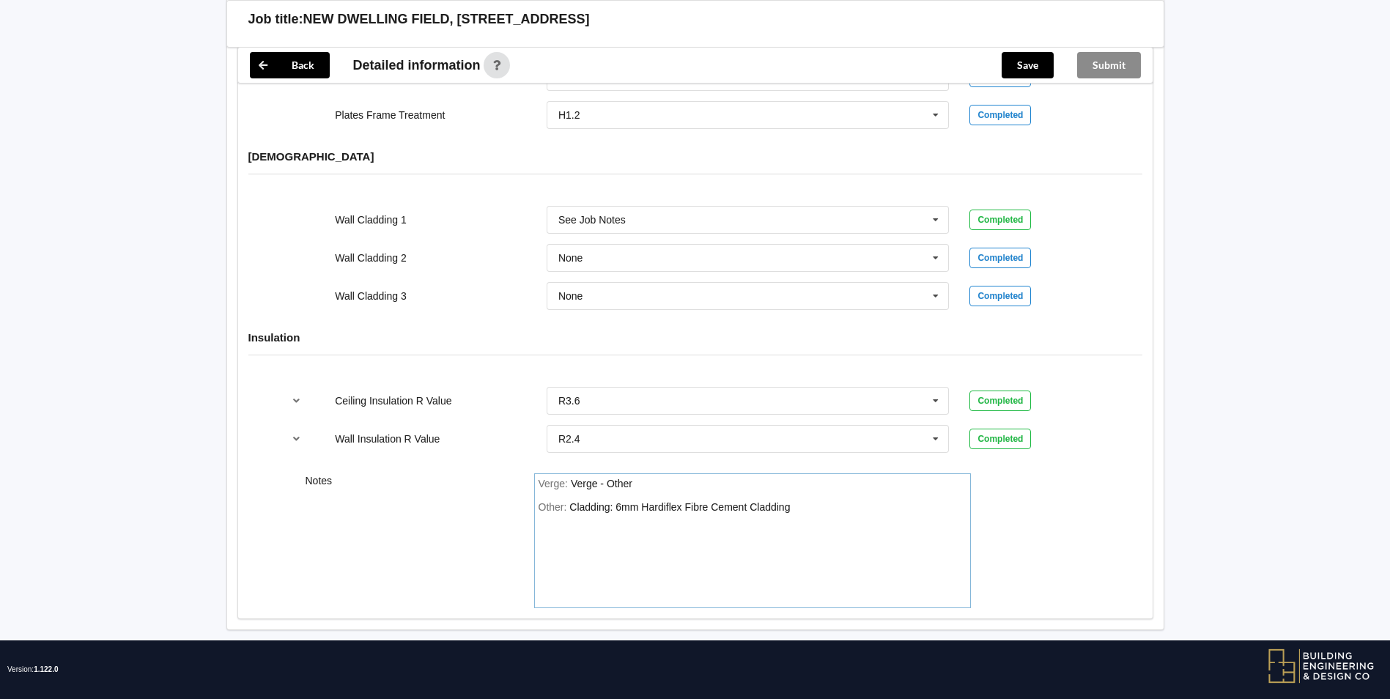
click at [1061, 483] on div "Notes Verge : Verge - Other Other: Cladding: 6mm Hardiflex Fibre Cement Cladding" at bounding box center [695, 540] width 914 height 155
click at [1034, 65] on button "Save" at bounding box center [1028, 65] width 52 height 26
click at [1114, 68] on button "Submit" at bounding box center [1109, 65] width 64 height 26
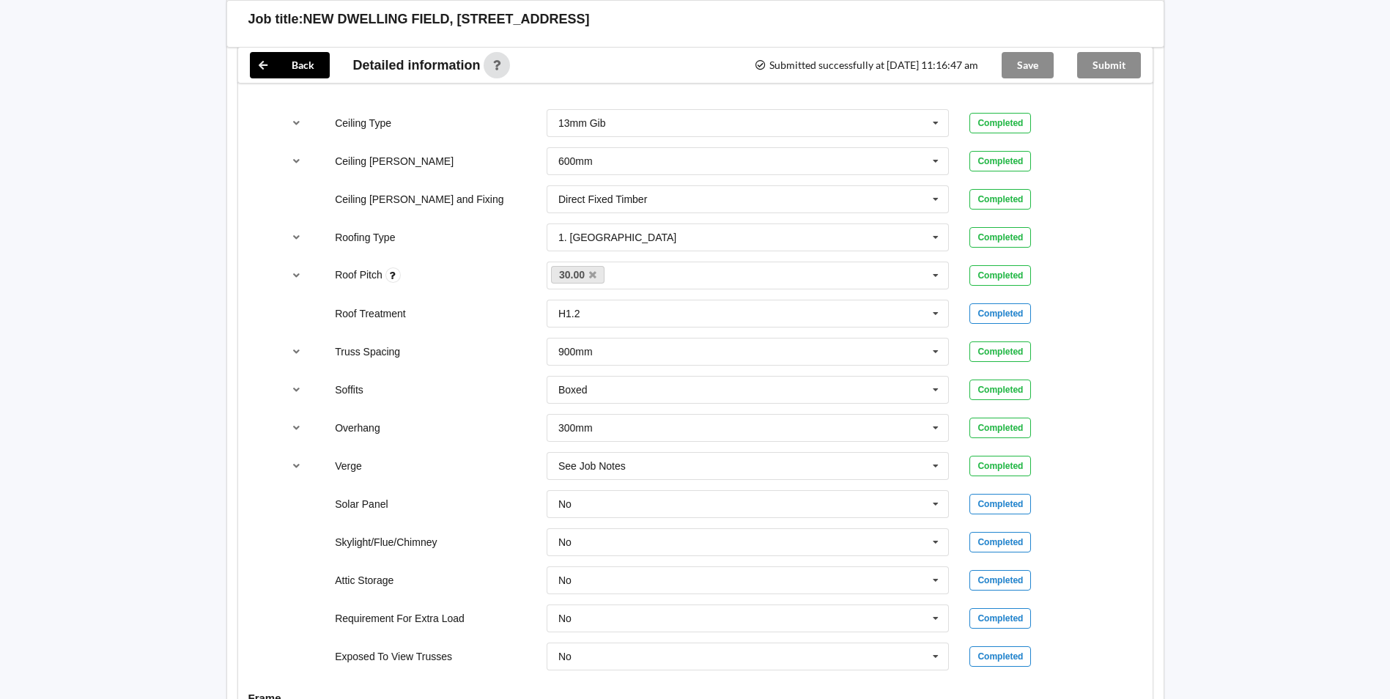
scroll to position [711, 0]
